Goal: Information Seeking & Learning: Learn about a topic

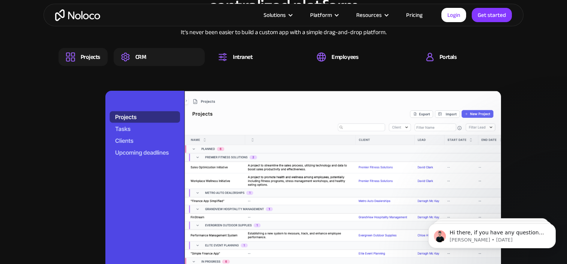
click at [138, 57] on div "CRM" at bounding box center [140, 57] width 11 height 8
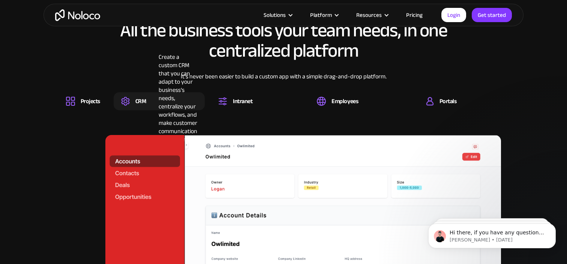
scroll to position [730, 0]
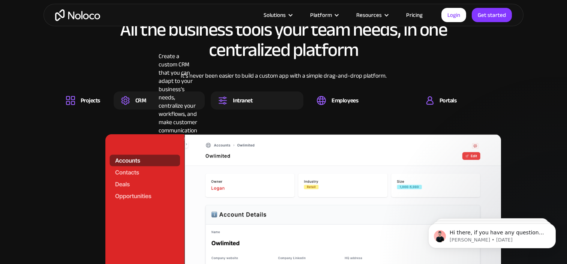
click at [241, 96] on div "Intranet" at bounding box center [242, 100] width 19 height 8
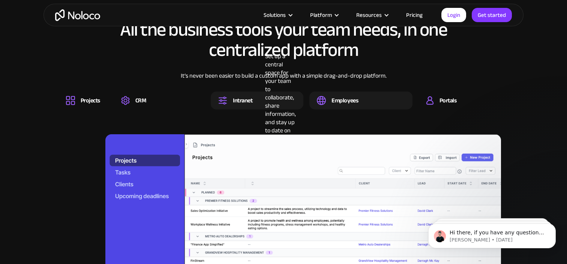
click at [344, 99] on div "Employees" at bounding box center [344, 100] width 27 height 8
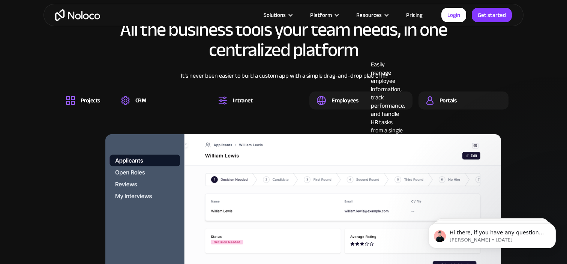
click at [454, 100] on div "Portals" at bounding box center [447, 100] width 17 height 8
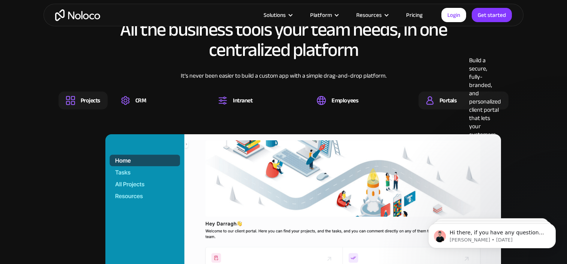
click at [86, 96] on div "Projects" at bounding box center [90, 100] width 19 height 8
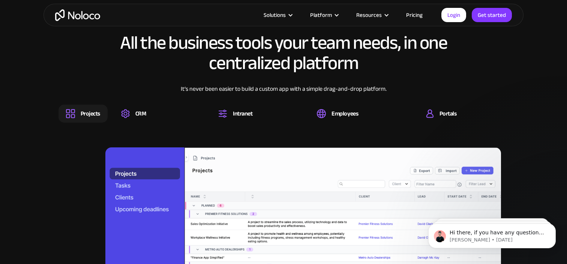
scroll to position [676, 0]
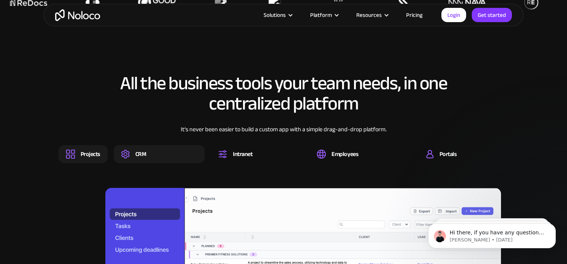
click at [144, 153] on div "CRM" at bounding box center [140, 154] width 11 height 8
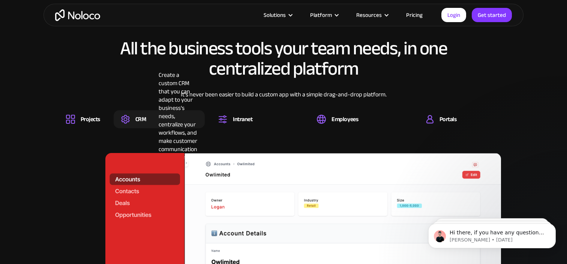
scroll to position [707, 0]
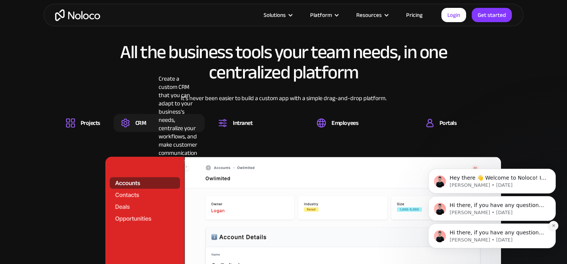
click at [552, 225] on icon "Dismiss notification" at bounding box center [553, 225] width 4 height 4
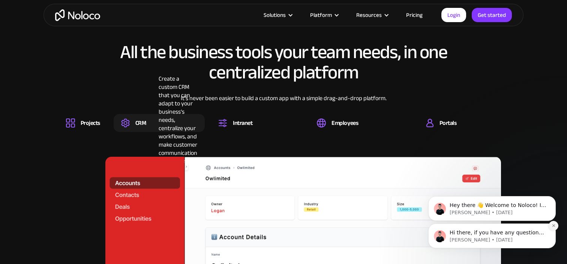
drag, startPoint x: 552, startPoint y: 250, endPoint x: 552, endPoint y: 225, distance: 24.7
click at [552, 225] on icon "Dismiss notification" at bounding box center [553, 225] width 4 height 4
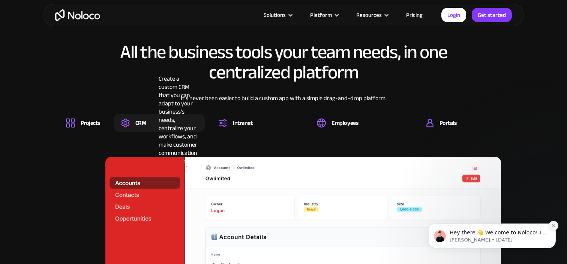
click at [552, 226] on icon "Dismiss notification" at bounding box center [553, 225] width 4 height 4
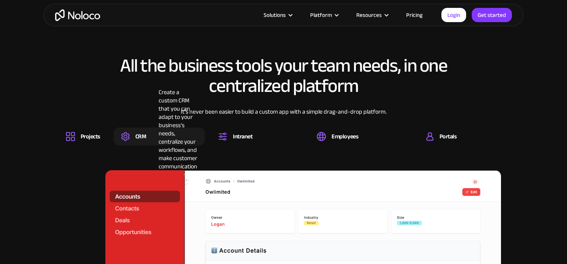
scroll to position [701, 0]
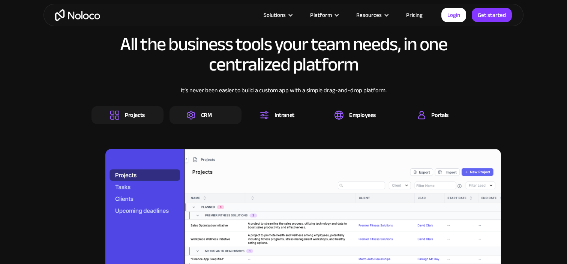
click at [199, 120] on div "CRM" at bounding box center [205, 115] width 72 height 18
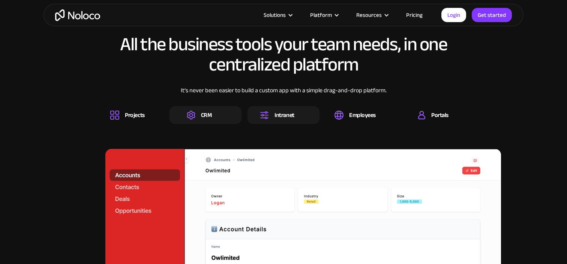
click at [292, 118] on div "Intranet" at bounding box center [283, 115] width 19 height 8
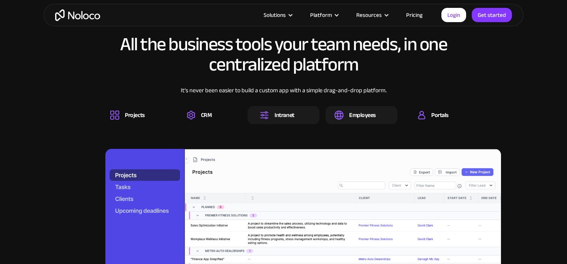
click at [361, 114] on div "Employees" at bounding box center [362, 115] width 27 height 8
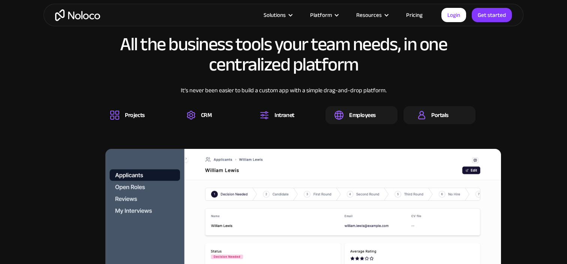
click at [435, 116] on div "Portals" at bounding box center [439, 115] width 17 height 8
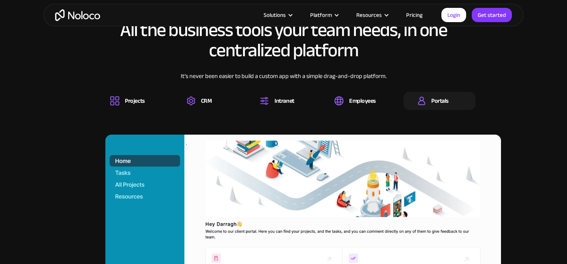
scroll to position [726, 0]
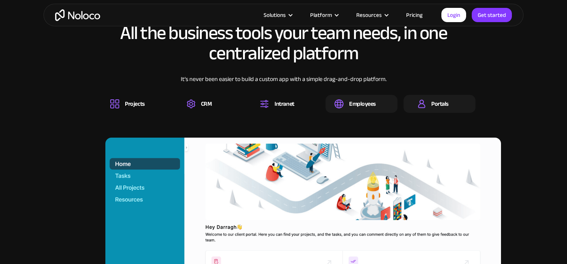
click at [362, 105] on div "Employees" at bounding box center [362, 104] width 27 height 8
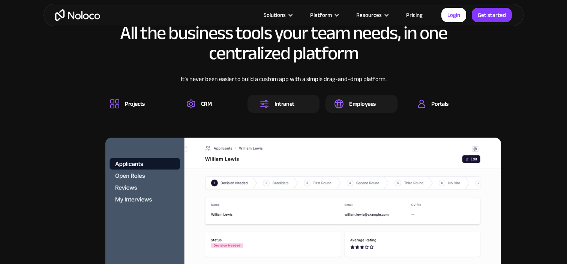
click at [270, 105] on div "Intranet" at bounding box center [277, 103] width 34 height 9
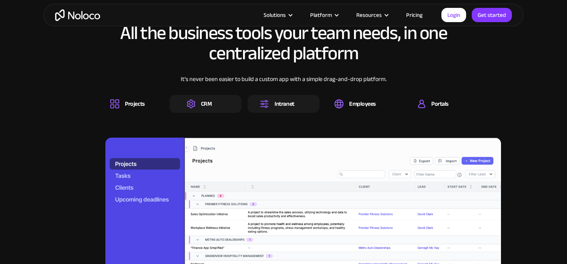
click at [191, 111] on div "CRM" at bounding box center [205, 104] width 72 height 18
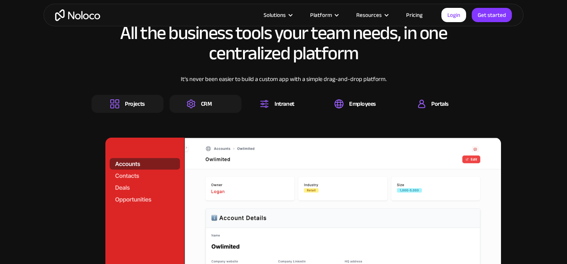
click at [135, 100] on div "Projects" at bounding box center [134, 104] width 19 height 8
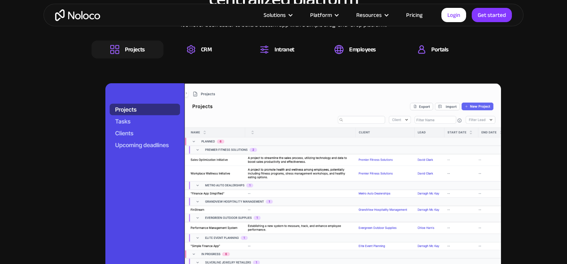
scroll to position [787, 0]
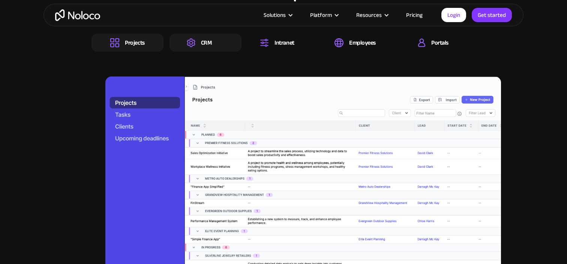
click at [207, 43] on div "CRM" at bounding box center [206, 43] width 11 height 8
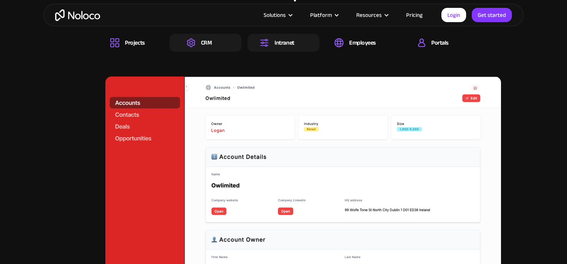
click at [283, 39] on div "Intranet" at bounding box center [283, 43] width 19 height 8
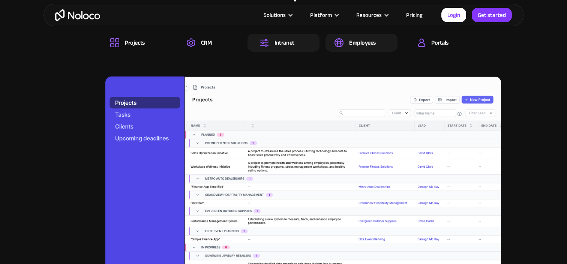
click at [363, 43] on div "Employees" at bounding box center [362, 43] width 27 height 8
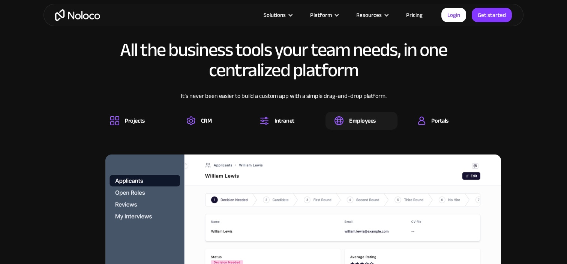
scroll to position [709, 0]
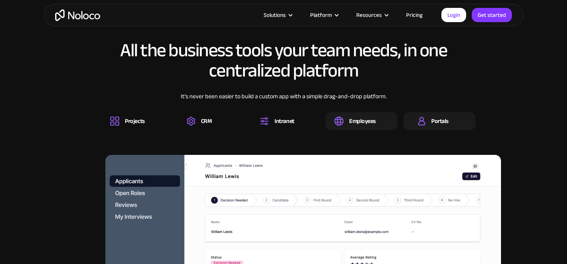
click at [435, 121] on div "Portals" at bounding box center [439, 121] width 17 height 8
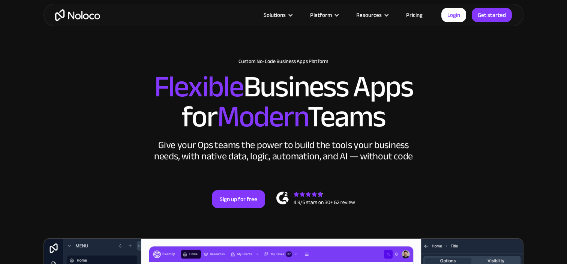
scroll to position [0, 0]
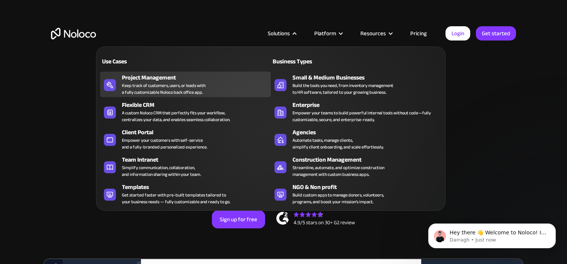
click at [172, 86] on div "Keep track of customers, users, or leads with a fully customizable Noloco back …" at bounding box center [164, 88] width 84 height 13
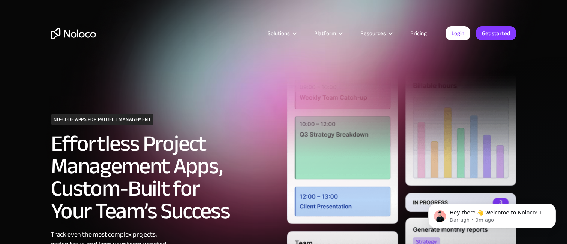
click at [71, 32] on img "home" at bounding box center [73, 34] width 45 height 12
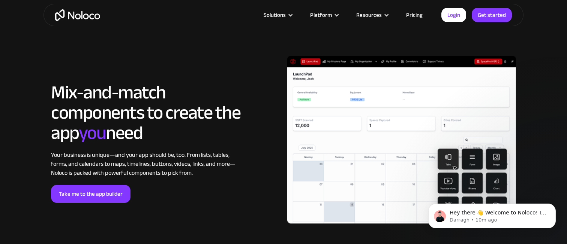
scroll to position [1751, 0]
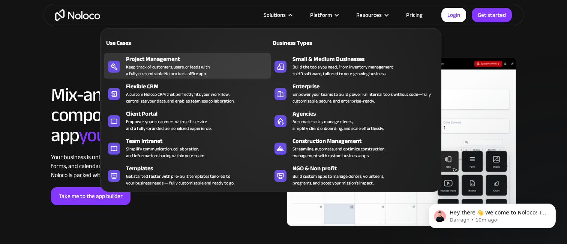
click at [206, 64] on div "Keep track of customers, users, or leads with a fully customizable Noloco back …" at bounding box center [168, 70] width 84 height 13
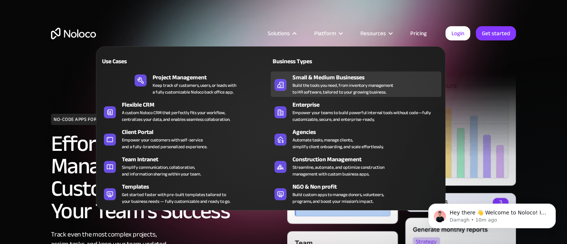
click at [316, 79] on div "Small & Medium Businesses" at bounding box center [368, 77] width 152 height 9
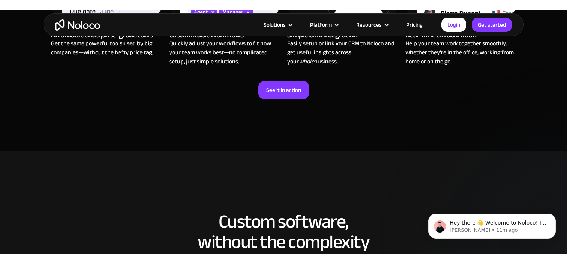
scroll to position [751, 0]
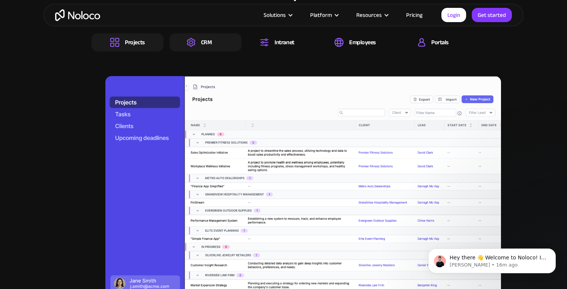
scroll to position [784, 0]
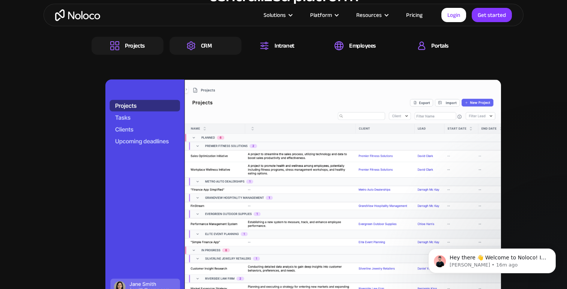
click at [203, 48] on div "CRM" at bounding box center [206, 46] width 11 height 8
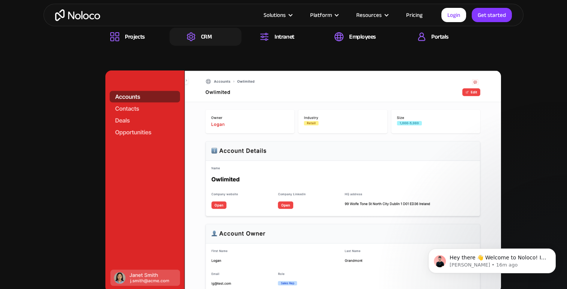
scroll to position [785, 0]
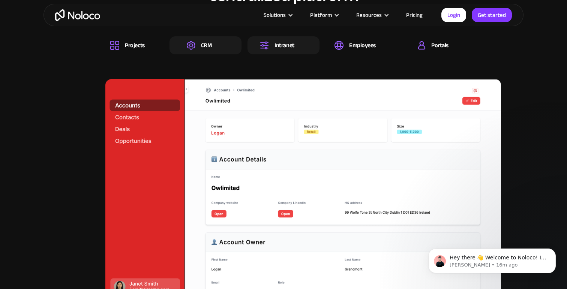
click at [289, 46] on div "Intranet" at bounding box center [283, 45] width 19 height 8
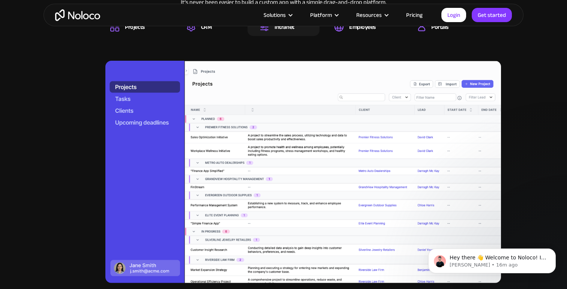
scroll to position [779, 0]
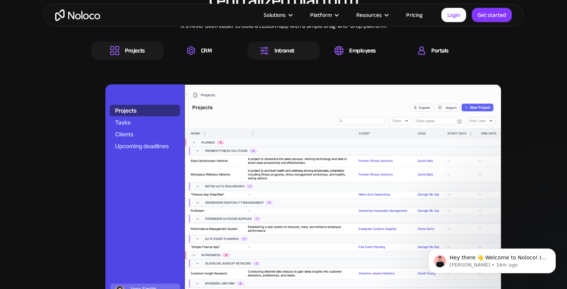
click at [134, 52] on div "Projects" at bounding box center [134, 50] width 19 height 8
click at [274, 48] on div "Intranet" at bounding box center [283, 50] width 19 height 8
click at [369, 48] on div "Employees" at bounding box center [362, 50] width 27 height 8
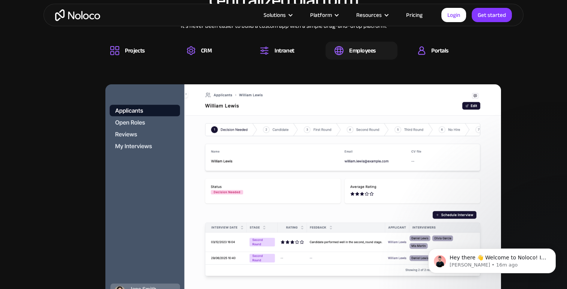
scroll to position [783, 0]
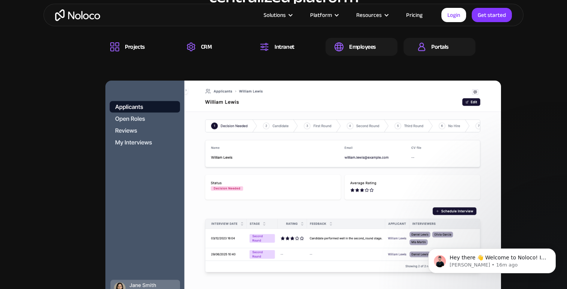
click at [440, 48] on div "Portals" at bounding box center [439, 47] width 17 height 8
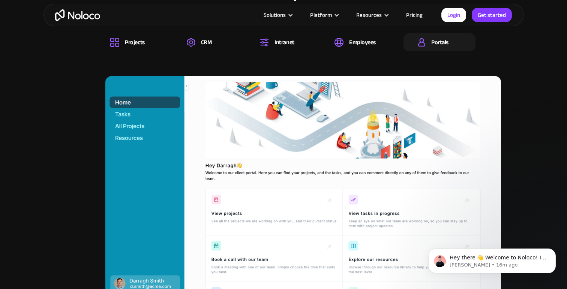
scroll to position [771, 0]
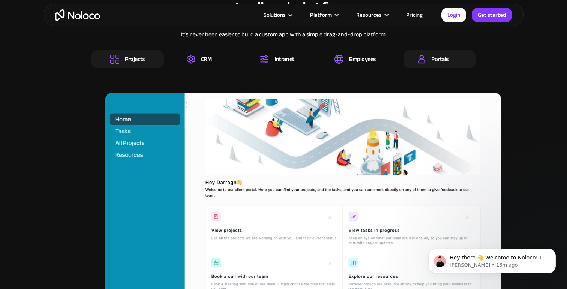
click at [142, 63] on div "Projects" at bounding box center [134, 59] width 19 height 8
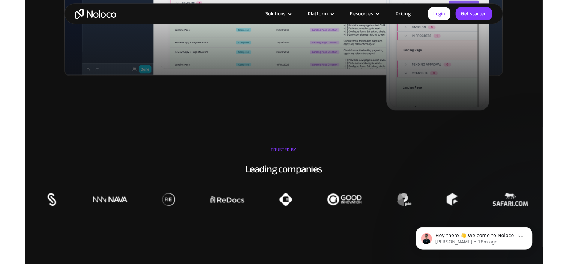
scroll to position [459, 0]
